Goal: Task Accomplishment & Management: Use online tool/utility

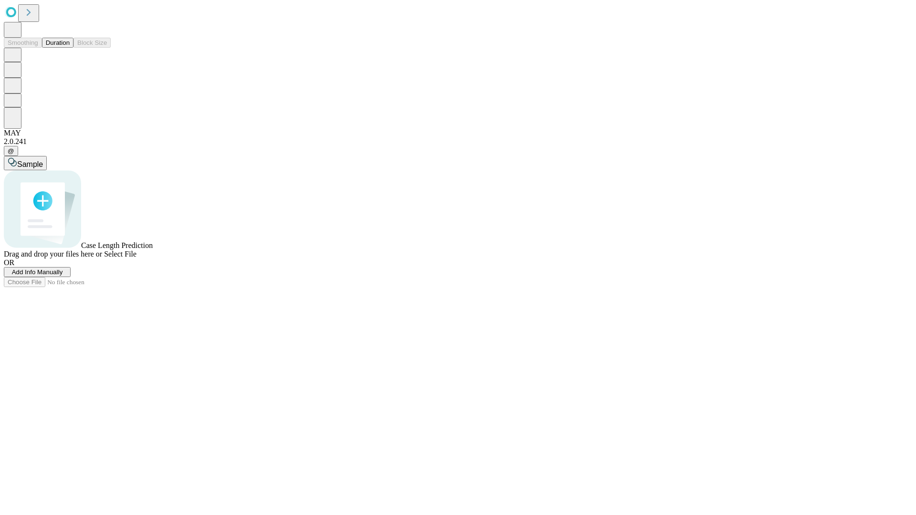
click at [70, 48] on button "Duration" at bounding box center [57, 43] width 31 height 10
click at [136, 258] on span "Select File" at bounding box center [120, 254] width 32 height 8
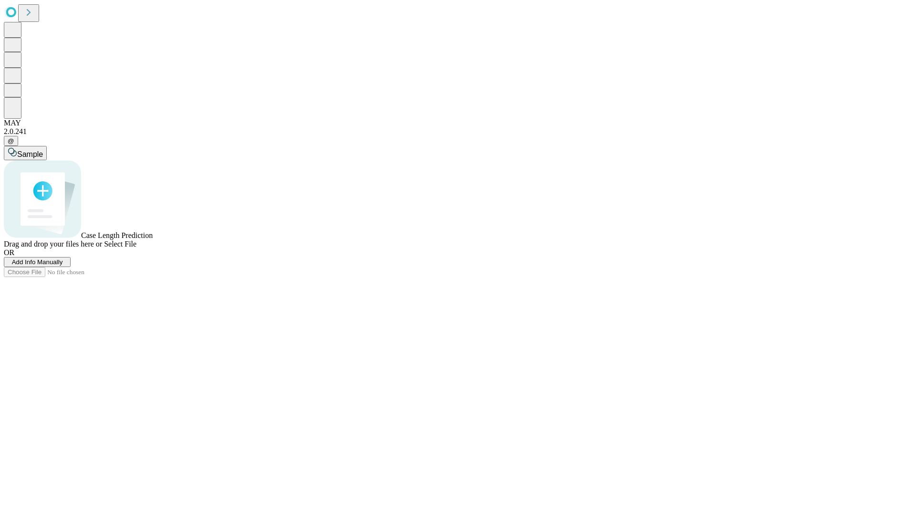
click at [136, 248] on span "Select File" at bounding box center [120, 244] width 32 height 8
